Goal: Transaction & Acquisition: Subscribe to service/newsletter

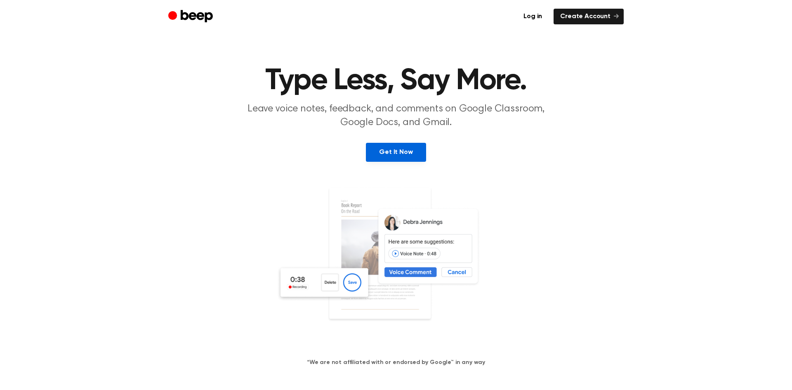
click at [376, 153] on link "Get It Now" at bounding box center [396, 152] width 60 height 19
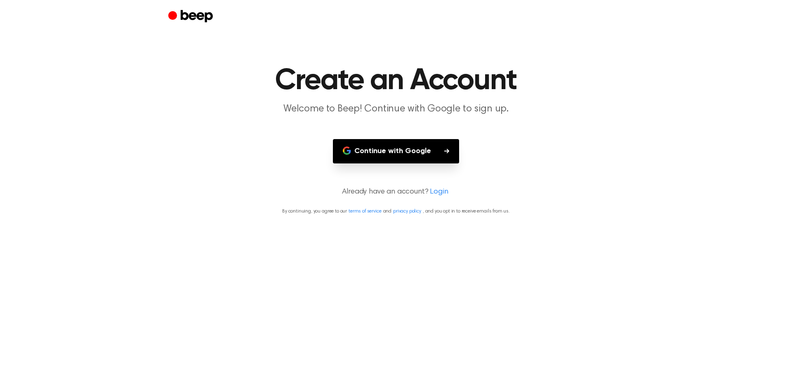
click at [438, 153] on button "Continue with Google" at bounding box center [396, 151] width 126 height 24
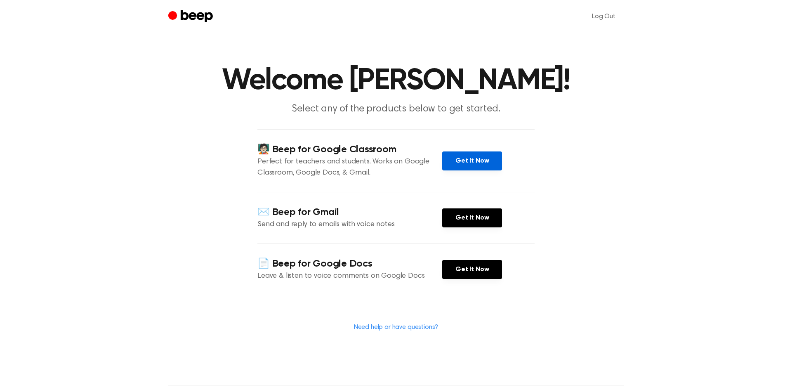
click at [460, 160] on link "Get It Now" at bounding box center [472, 160] width 60 height 19
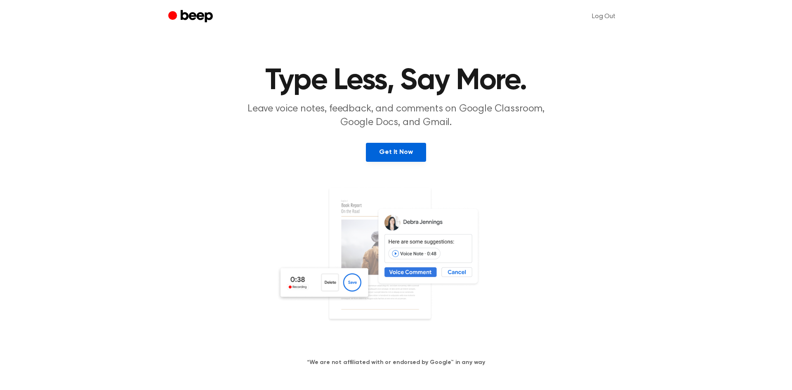
click at [400, 146] on link "Get It Now" at bounding box center [396, 152] width 60 height 19
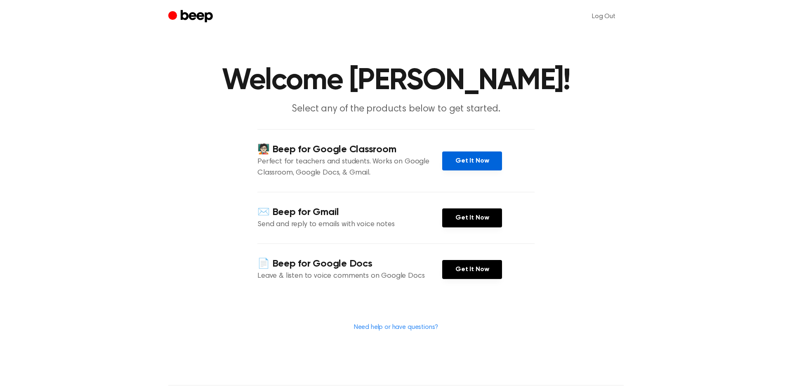
click at [457, 167] on link "Get It Now" at bounding box center [472, 160] width 60 height 19
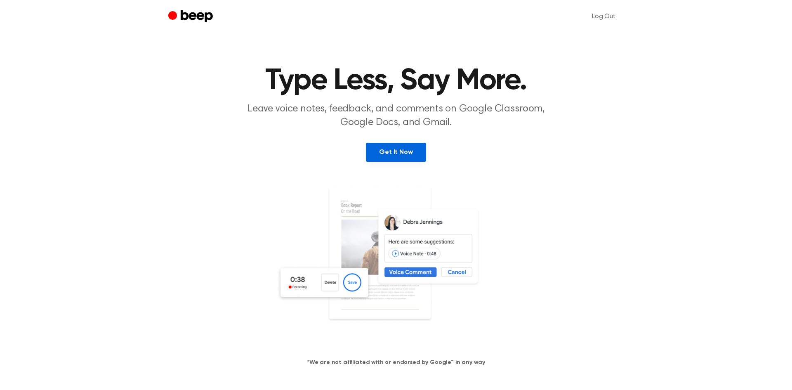
click at [413, 148] on link "Get It Now" at bounding box center [396, 152] width 60 height 19
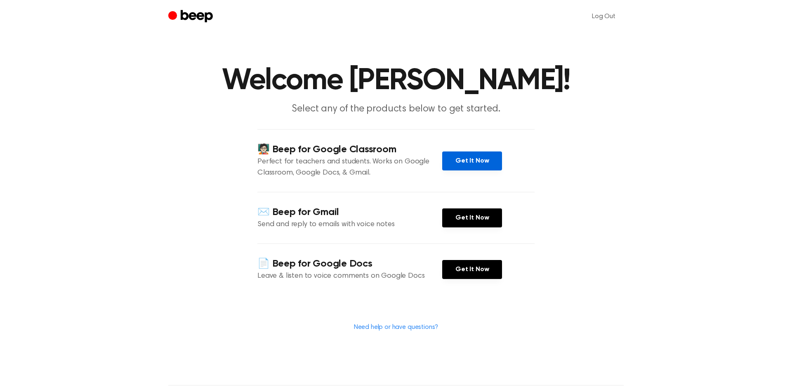
click at [461, 158] on link "Get It Now" at bounding box center [472, 160] width 60 height 19
